Goal: Navigation & Orientation: Understand site structure

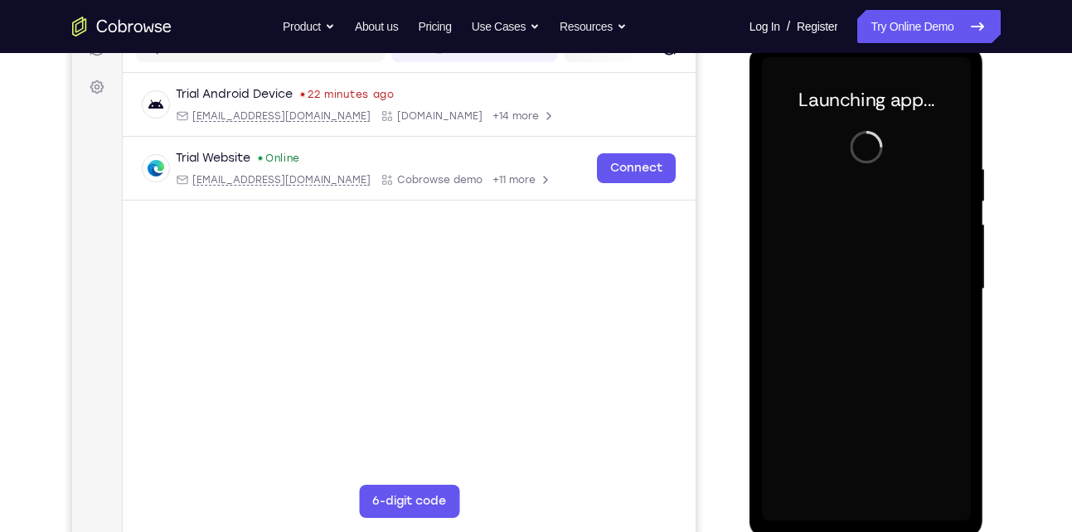
click at [881, 514] on div at bounding box center [866, 289] width 209 height 464
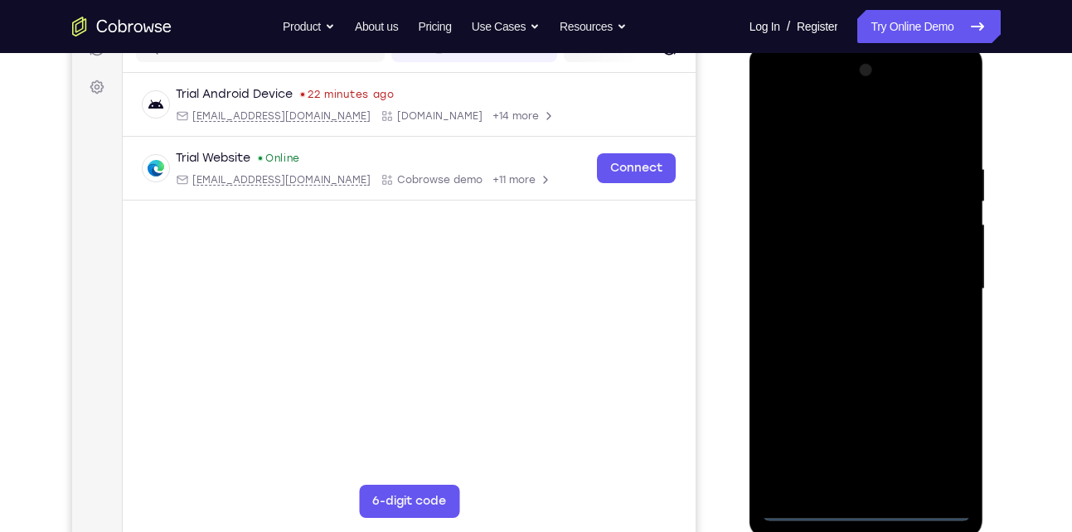
click at [867, 511] on div at bounding box center [866, 289] width 209 height 464
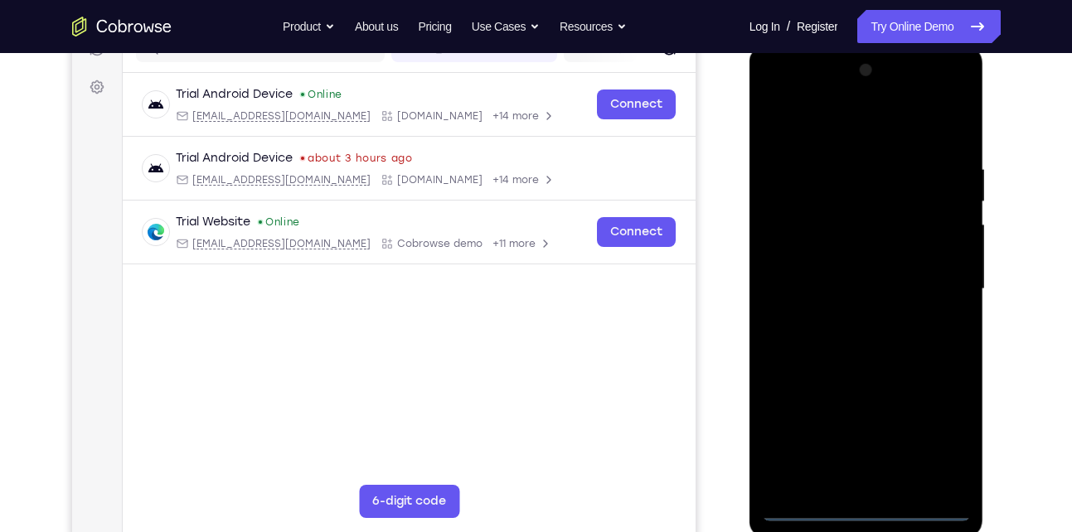
click at [927, 442] on div at bounding box center [866, 289] width 209 height 464
click at [771, 90] on div at bounding box center [866, 289] width 209 height 464
click at [790, 237] on div at bounding box center [866, 289] width 209 height 464
click at [821, 294] on div at bounding box center [866, 289] width 209 height 464
click at [859, 279] on div at bounding box center [866, 289] width 209 height 464
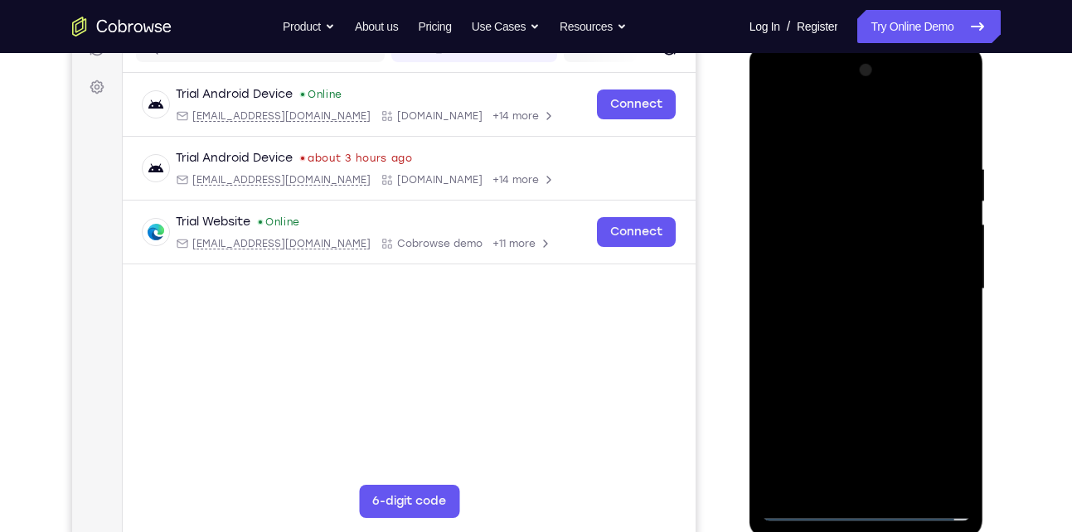
click at [888, 304] on div at bounding box center [866, 289] width 209 height 464
click at [904, 136] on div at bounding box center [866, 289] width 209 height 464
click at [862, 155] on div at bounding box center [866, 289] width 209 height 464
click at [834, 297] on div at bounding box center [866, 289] width 209 height 464
click at [950, 232] on div at bounding box center [866, 289] width 209 height 464
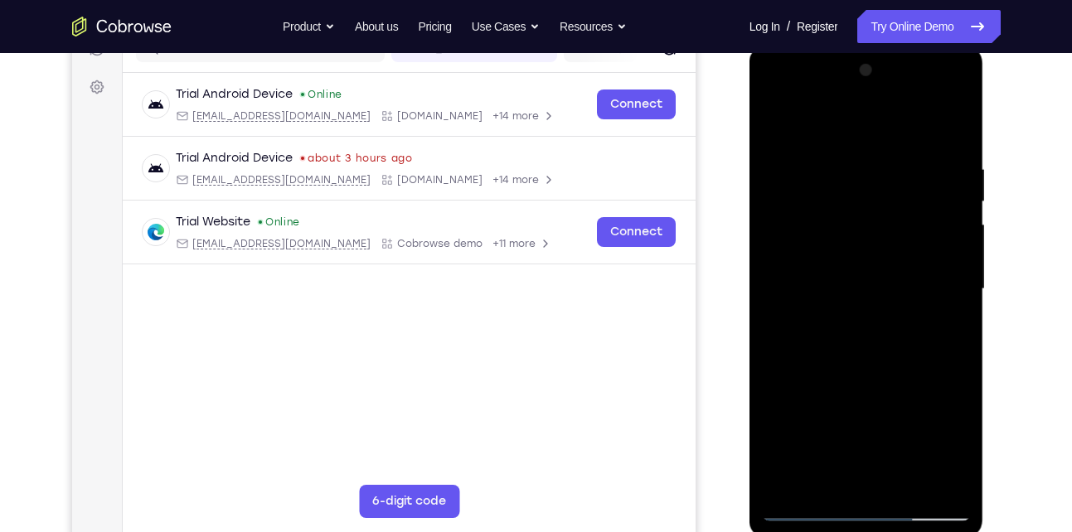
click at [865, 357] on div at bounding box center [866, 289] width 209 height 464
click at [925, 141] on div at bounding box center [866, 289] width 209 height 464
click at [884, 221] on div at bounding box center [866, 289] width 209 height 464
click at [799, 220] on div at bounding box center [866, 289] width 209 height 464
click at [775, 121] on div at bounding box center [866, 289] width 209 height 464
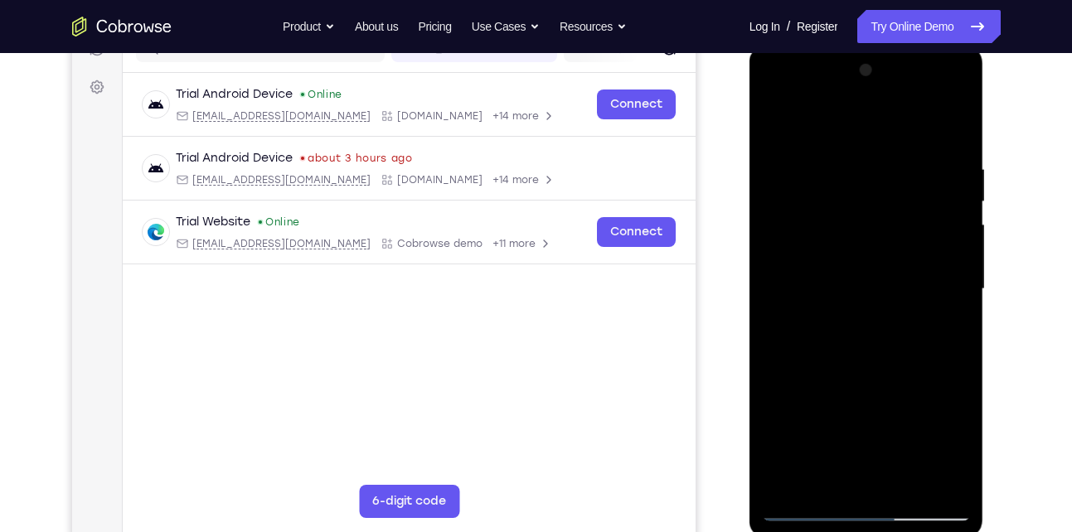
click at [780, 120] on div at bounding box center [866, 289] width 209 height 464
drag, startPoint x: 878, startPoint y: 376, endPoint x: 898, endPoint y: 207, distance: 169.5
click at [898, 207] on div at bounding box center [866, 289] width 209 height 464
click at [789, 198] on div at bounding box center [866, 289] width 209 height 464
drag, startPoint x: 856, startPoint y: 309, endPoint x: 857, endPoint y: 264, distance: 45.6
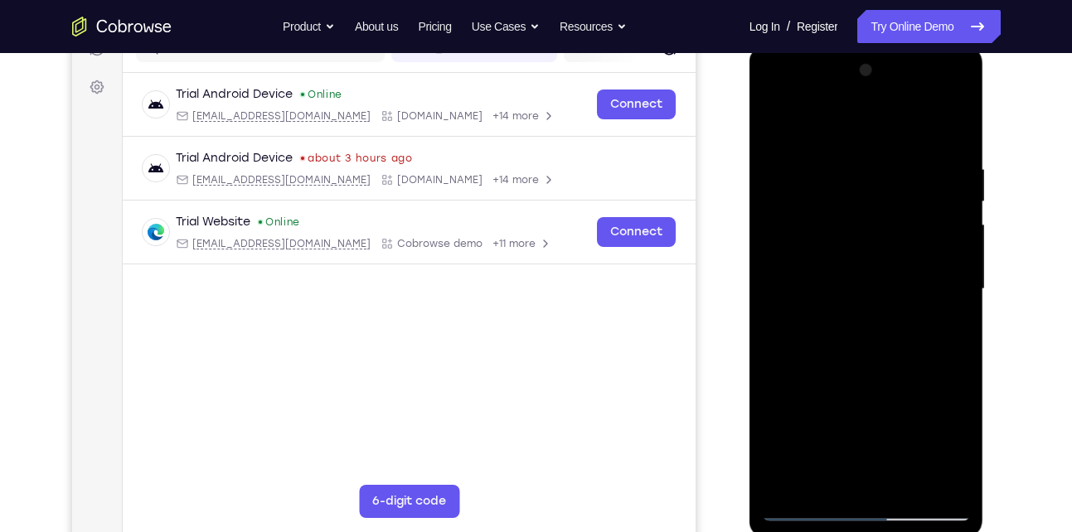
click at [857, 264] on div at bounding box center [866, 289] width 209 height 464
drag, startPoint x: 880, startPoint y: 414, endPoint x: 865, endPoint y: 139, distance: 274.9
click at [865, 139] on div at bounding box center [866, 289] width 209 height 464
click at [813, 505] on div at bounding box center [866, 289] width 209 height 464
click at [770, 102] on div at bounding box center [866, 289] width 209 height 464
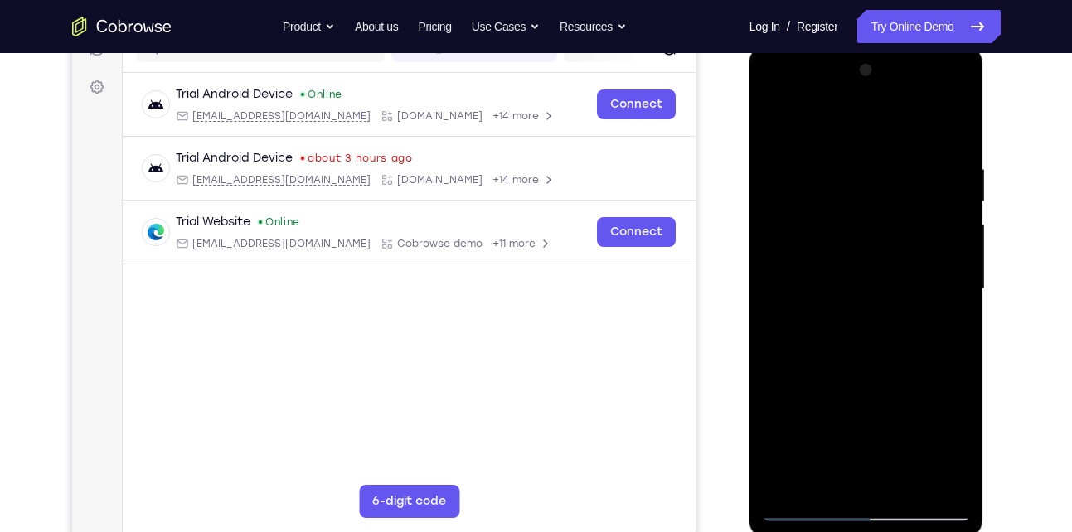
click at [946, 283] on div at bounding box center [866, 289] width 209 height 464
click at [851, 322] on div at bounding box center [866, 289] width 209 height 464
click at [815, 274] on div at bounding box center [866, 289] width 209 height 464
click at [871, 260] on div at bounding box center [866, 289] width 209 height 464
click at [896, 284] on div at bounding box center [866, 289] width 209 height 464
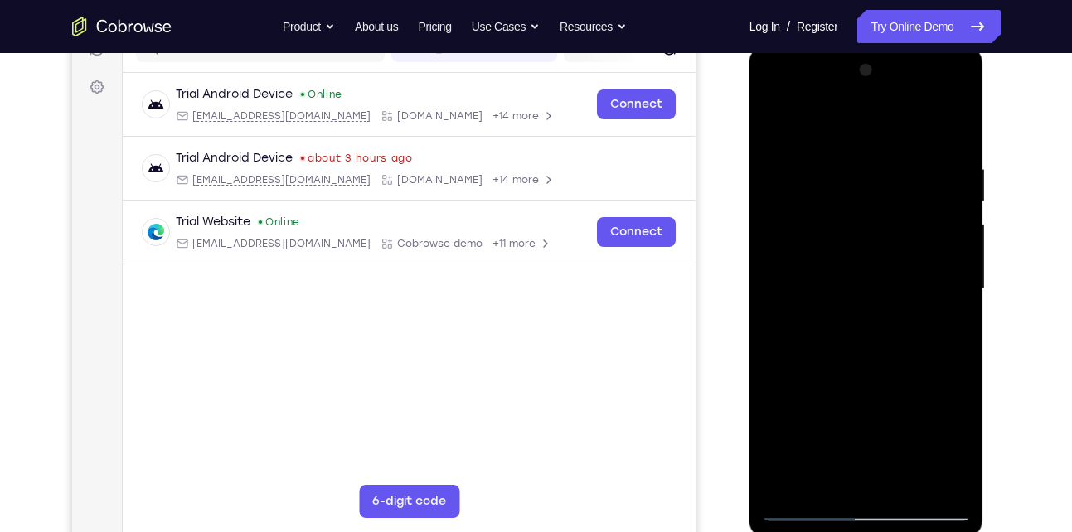
click at [911, 346] on div at bounding box center [866, 289] width 209 height 464
click at [813, 514] on div at bounding box center [866, 289] width 209 height 464
click at [853, 372] on div at bounding box center [866, 289] width 209 height 464
click at [899, 269] on div at bounding box center [866, 289] width 209 height 464
click at [906, 124] on div at bounding box center [866, 289] width 209 height 464
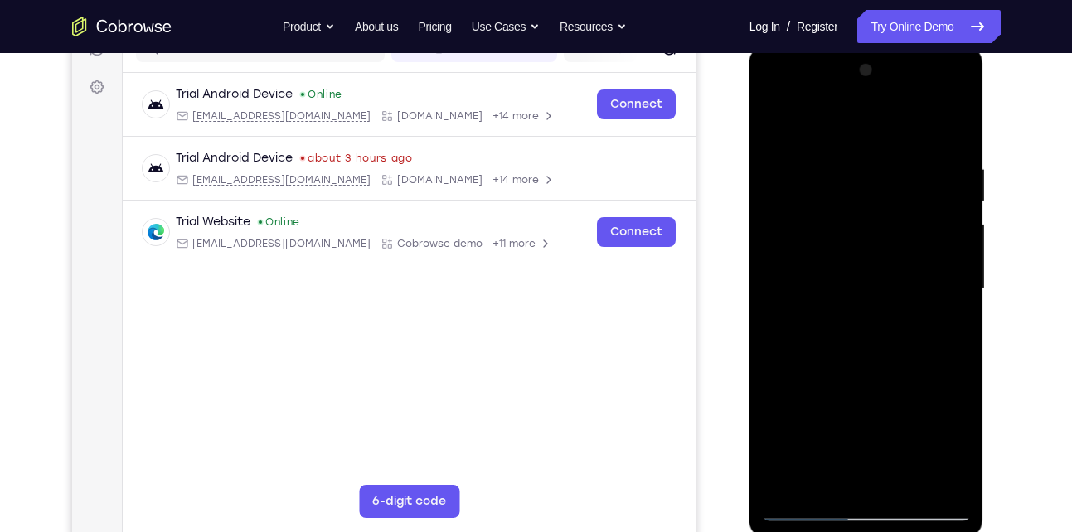
click at [872, 235] on div at bounding box center [866, 289] width 209 height 464
click at [875, 204] on div at bounding box center [866, 289] width 209 height 464
click at [772, 121] on div at bounding box center [866, 289] width 209 height 464
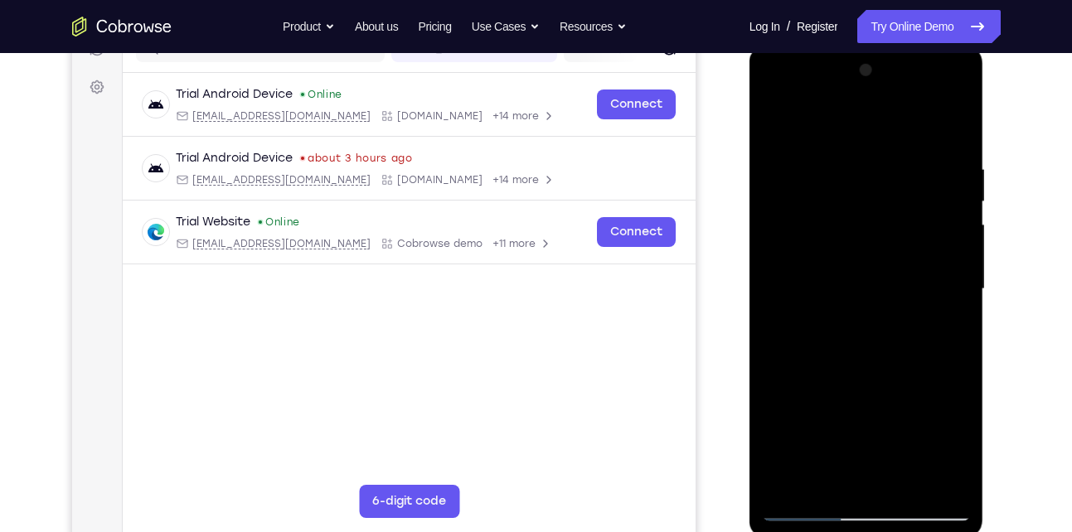
click at [874, 192] on div at bounding box center [866, 289] width 209 height 464
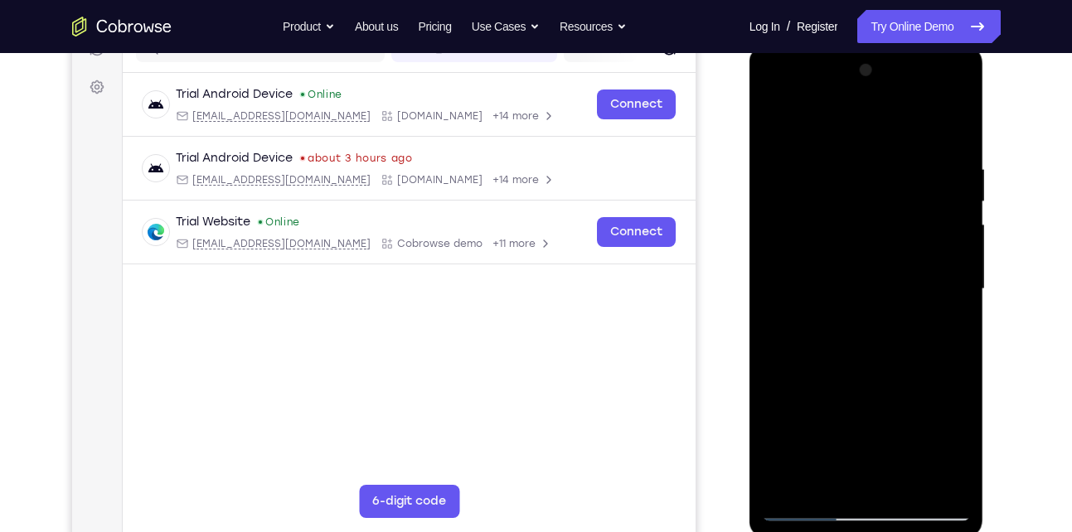
click at [874, 192] on div at bounding box center [866, 289] width 209 height 464
click at [886, 355] on div at bounding box center [866, 289] width 209 height 464
click at [912, 485] on div at bounding box center [866, 289] width 209 height 464
click at [867, 381] on div at bounding box center [866, 289] width 209 height 464
click at [809, 502] on div at bounding box center [866, 289] width 209 height 464
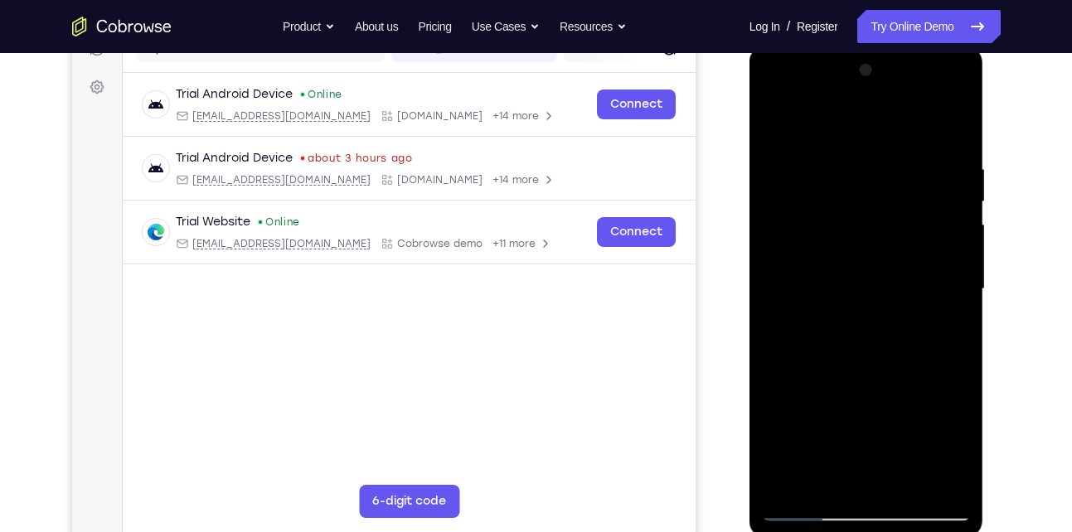
click at [902, 308] on div at bounding box center [866, 289] width 209 height 464
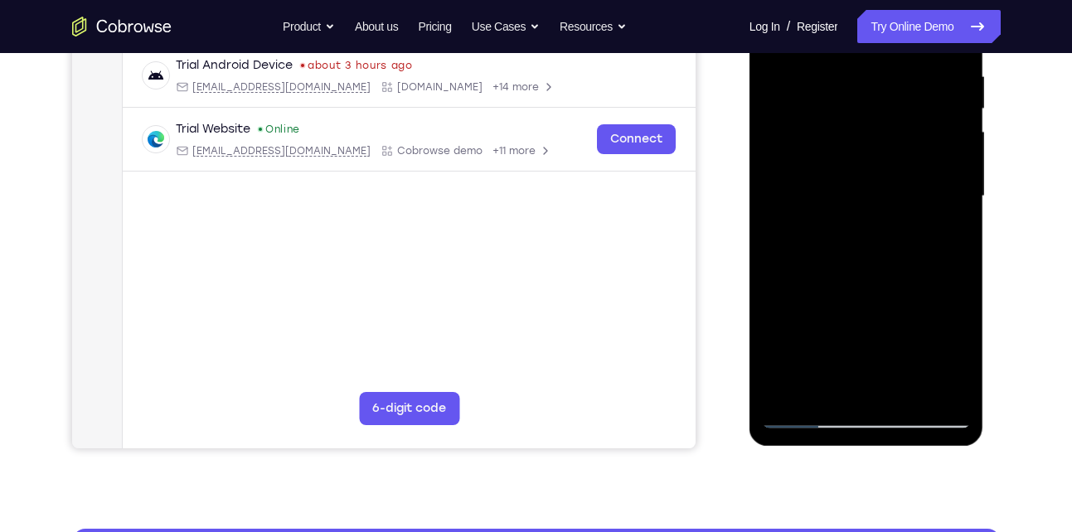
scroll to position [323, 0]
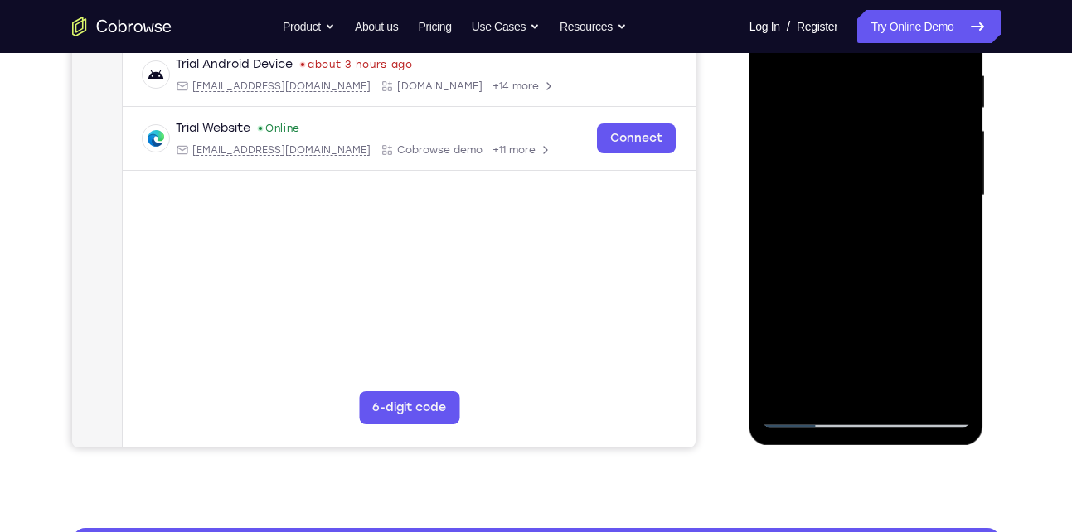
click at [802, 381] on div at bounding box center [866, 196] width 209 height 464
click at [826, 386] on div at bounding box center [866, 196] width 209 height 464
click at [911, 296] on div at bounding box center [866, 196] width 209 height 464
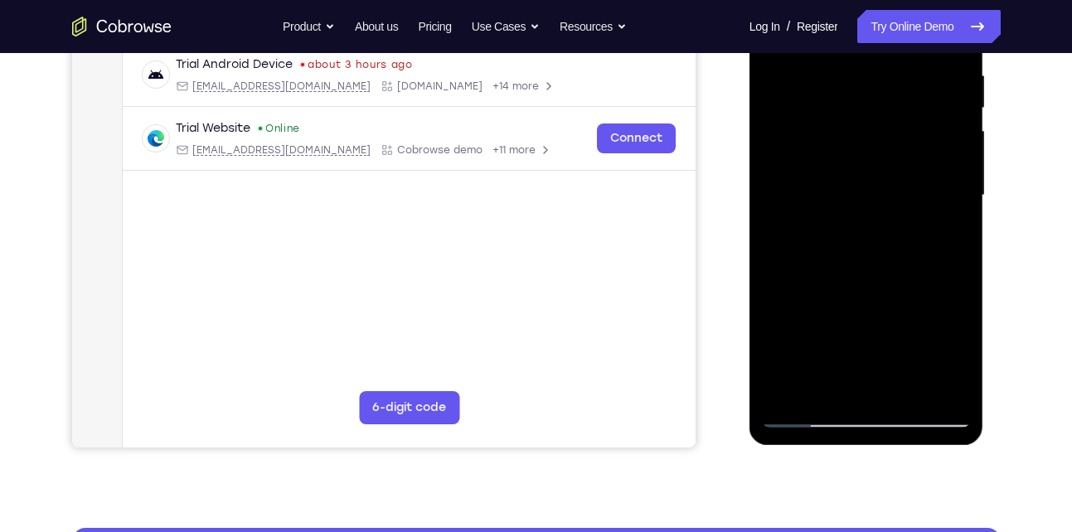
click at [942, 228] on div at bounding box center [866, 196] width 209 height 464
click at [812, 413] on div at bounding box center [866, 196] width 209 height 464
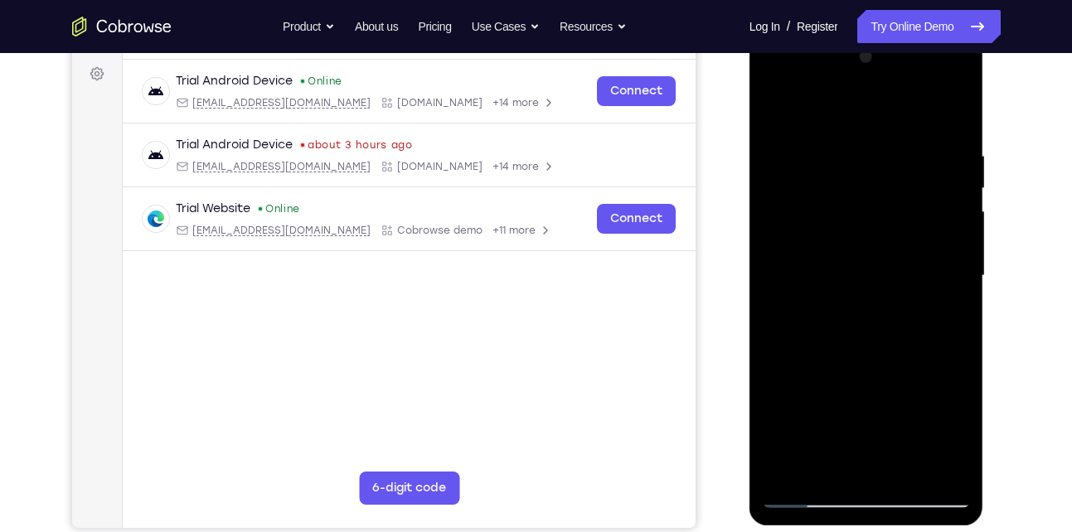
scroll to position [215, 0]
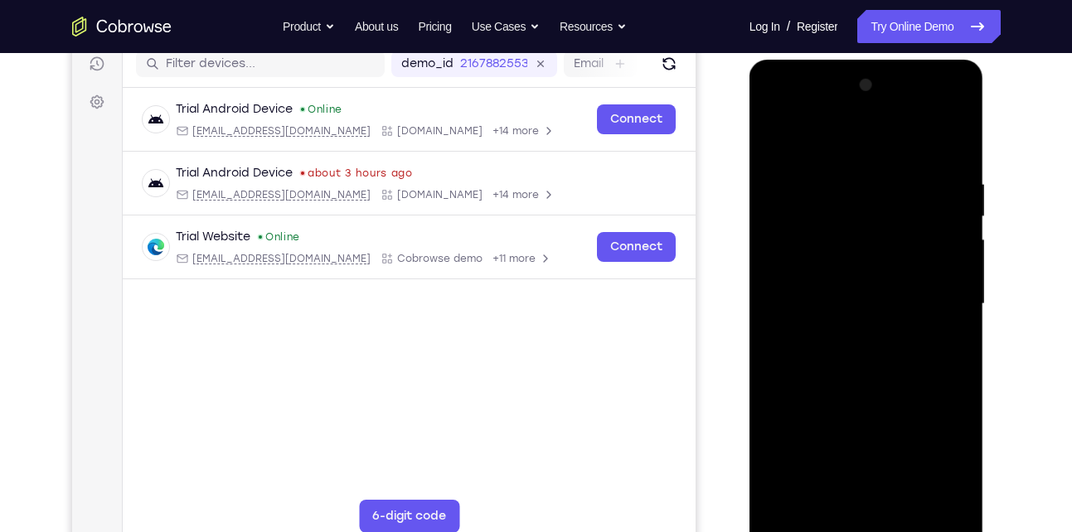
click at [802, 258] on div at bounding box center [866, 304] width 209 height 464
click at [773, 138] on div at bounding box center [866, 304] width 209 height 464
click at [847, 156] on div at bounding box center [866, 304] width 209 height 464
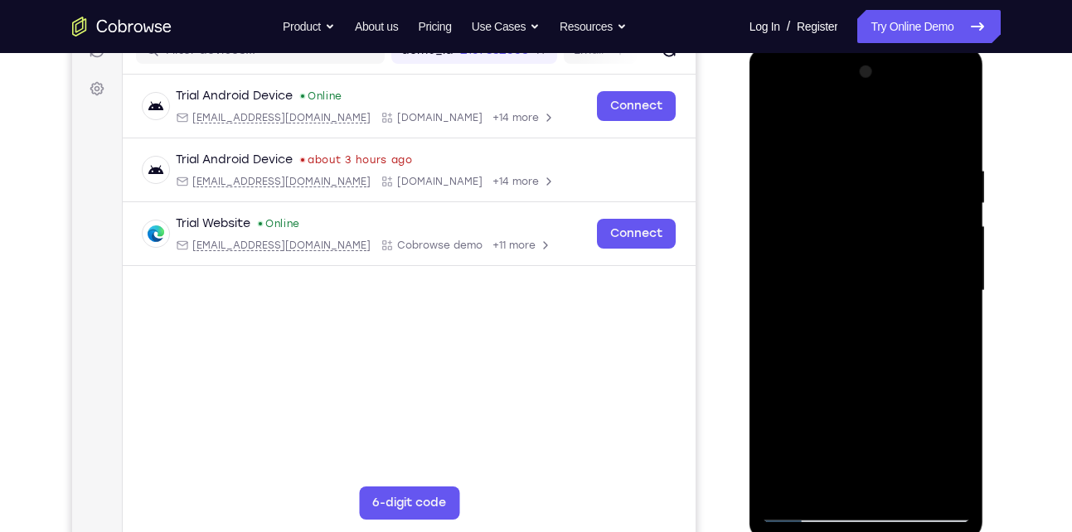
scroll to position [230, 0]
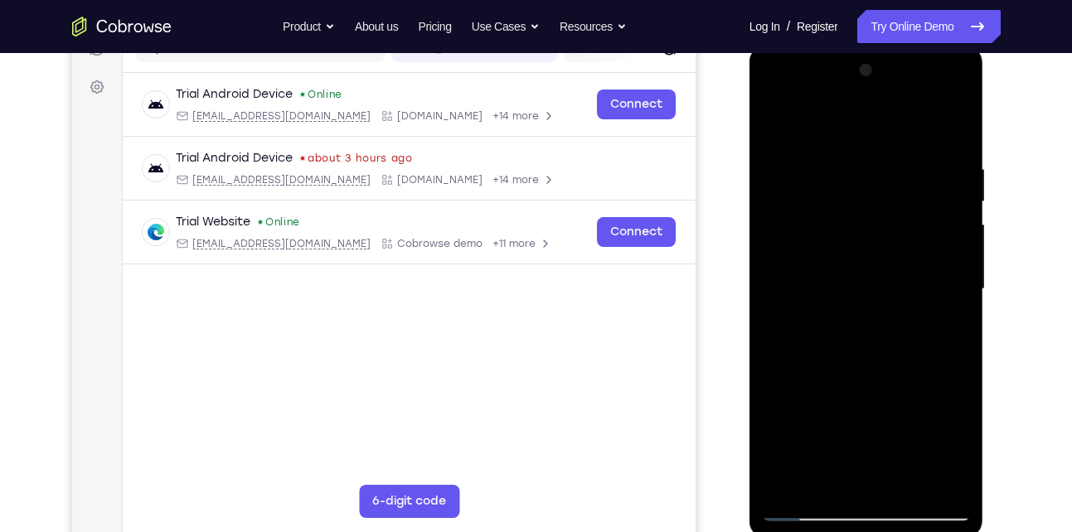
click at [930, 478] on div at bounding box center [866, 289] width 209 height 464
click at [945, 303] on div at bounding box center [866, 289] width 209 height 464
click at [954, 279] on div at bounding box center [866, 289] width 209 height 464
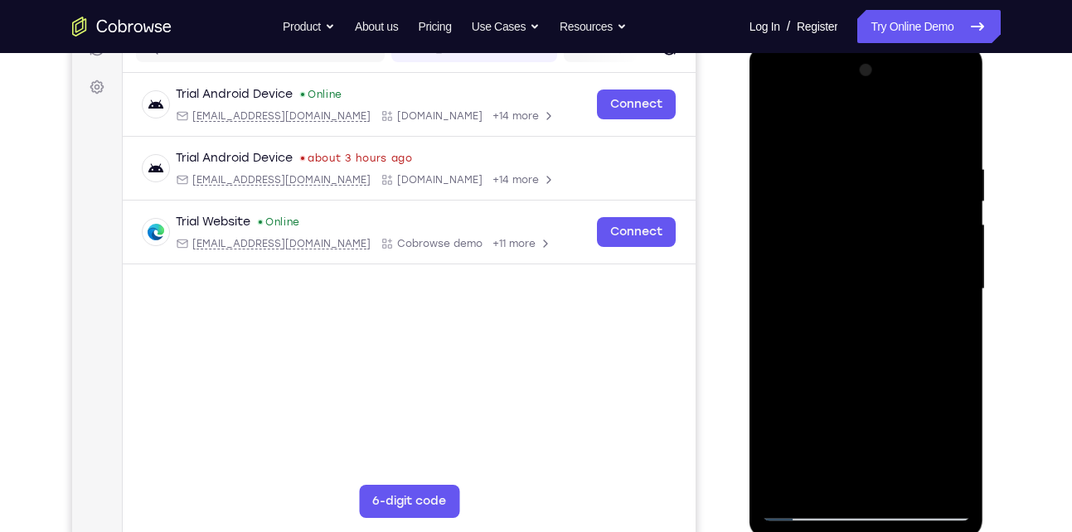
click at [952, 474] on div at bounding box center [866, 289] width 209 height 464
click at [943, 302] on div at bounding box center [866, 289] width 209 height 464
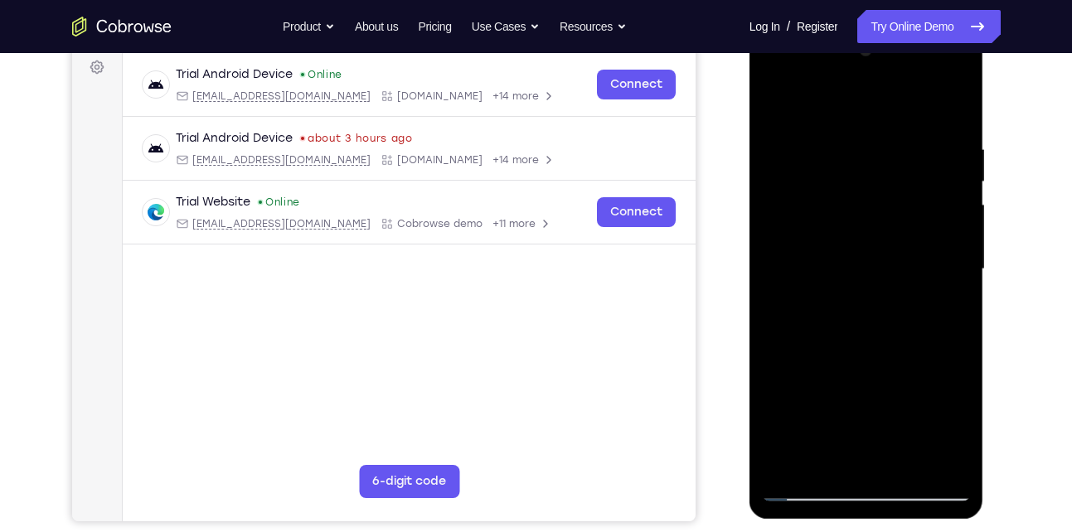
scroll to position [251, 0]
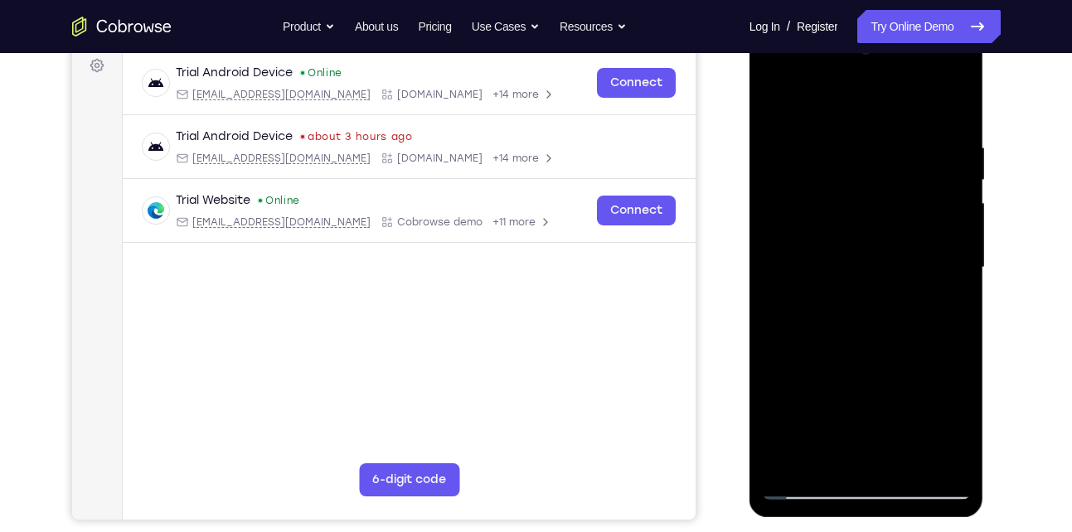
click at [949, 240] on div at bounding box center [866, 268] width 209 height 464
click at [949, 106] on div at bounding box center [866, 268] width 209 height 464
drag, startPoint x: 907, startPoint y: 382, endPoint x: 898, endPoint y: 193, distance: 189.3
click at [898, 193] on div at bounding box center [866, 268] width 209 height 464
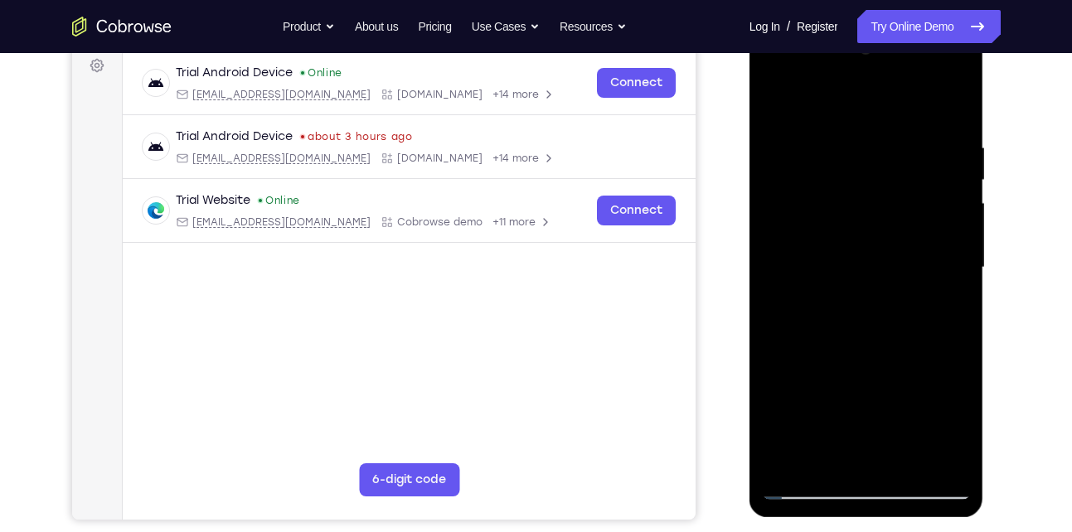
drag, startPoint x: 894, startPoint y: 359, endPoint x: 890, endPoint y: 140, distance: 219.0
click at [890, 140] on div at bounding box center [866, 268] width 209 height 464
drag, startPoint x: 919, startPoint y: 376, endPoint x: 894, endPoint y: 149, distance: 227.7
click at [894, 149] on div at bounding box center [866, 268] width 209 height 464
click at [771, 339] on div at bounding box center [866, 268] width 209 height 464
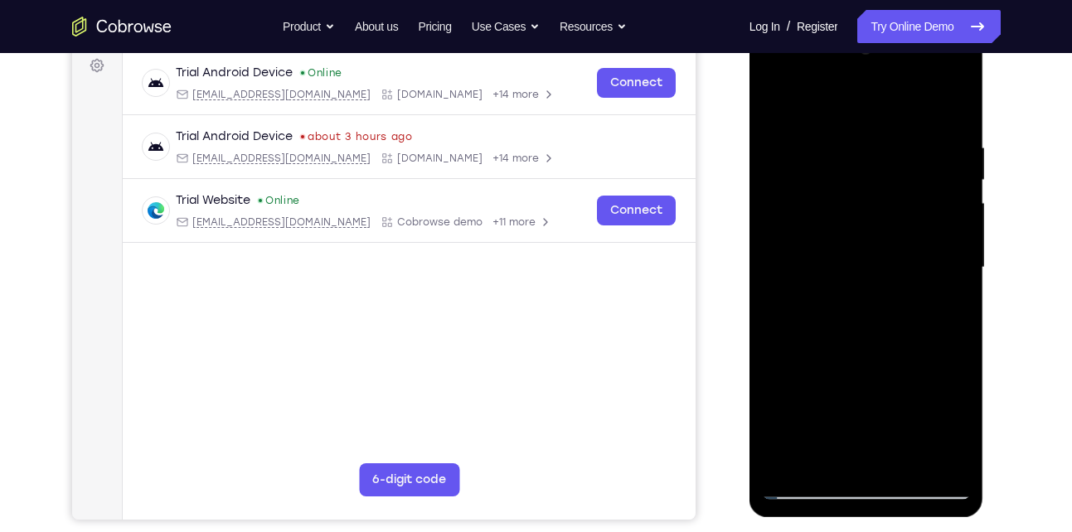
click at [770, 76] on div at bounding box center [866, 268] width 209 height 464
click at [798, 220] on div at bounding box center [866, 268] width 209 height 464
click at [911, 210] on div at bounding box center [866, 268] width 209 height 464
click at [962, 277] on div at bounding box center [866, 268] width 209 height 464
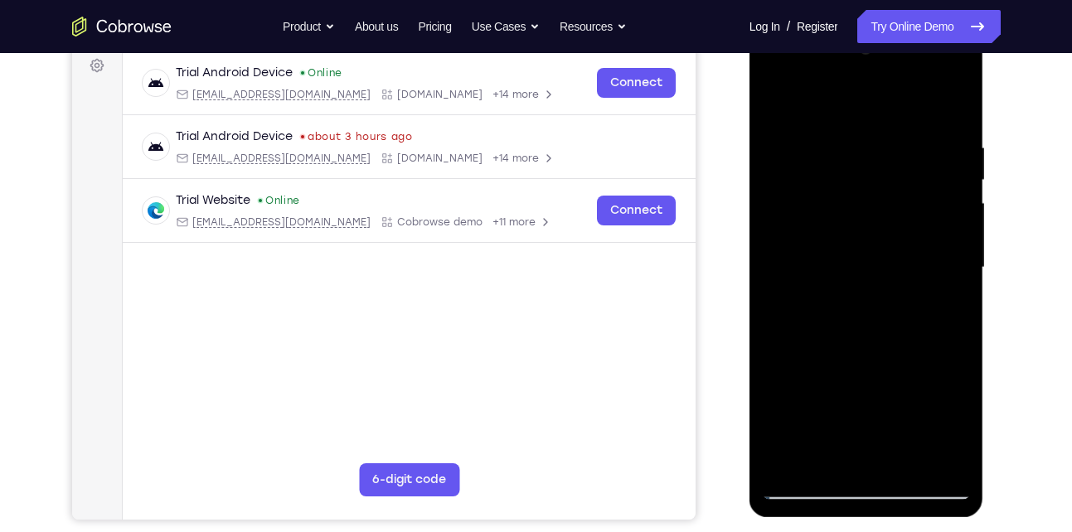
click at [962, 277] on div at bounding box center [866, 268] width 209 height 464
click at [955, 109] on div at bounding box center [866, 268] width 209 height 464
drag, startPoint x: 906, startPoint y: 352, endPoint x: 899, endPoint y: 160, distance: 191.7
click at [899, 160] on div at bounding box center [866, 268] width 209 height 464
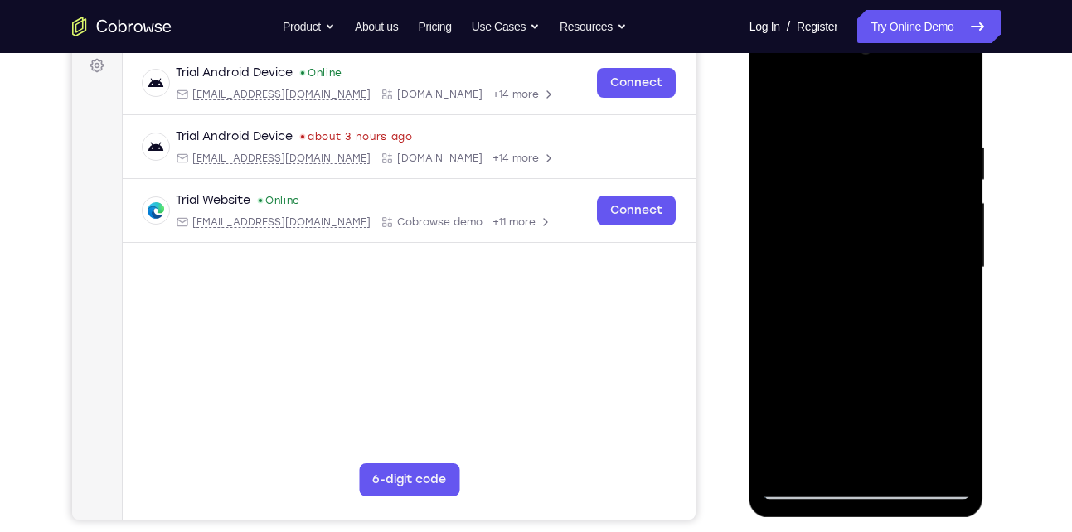
drag, startPoint x: 901, startPoint y: 397, endPoint x: 883, endPoint y: 140, distance: 257.7
click at [883, 140] on div at bounding box center [866, 268] width 209 height 464
click at [812, 115] on div at bounding box center [866, 268] width 209 height 464
click at [859, 139] on div at bounding box center [866, 268] width 209 height 464
